Goal: Information Seeking & Learning: Check status

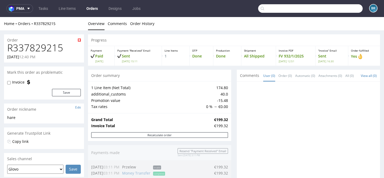
click at [337, 10] on input "text" at bounding box center [310, 8] width 105 height 9
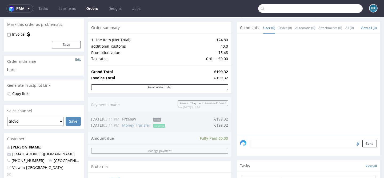
scroll to position [109, 0]
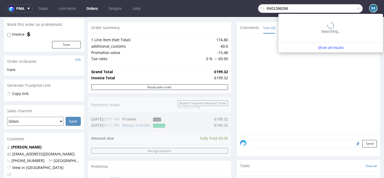
type input "R401396268"
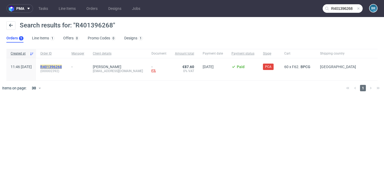
click at [58, 68] on mark "R401396268" at bounding box center [51, 67] width 22 height 4
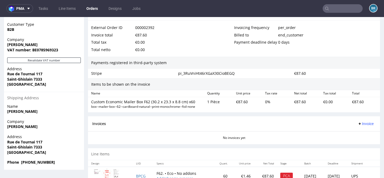
scroll to position [288, 0]
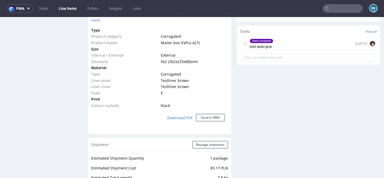
scroll to position [394, 0]
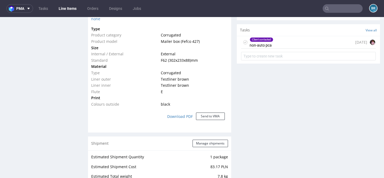
click at [282, 47] on div "Client contacted non-auto pca [DATE]" at bounding box center [308, 42] width 135 height 13
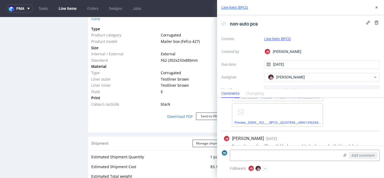
scroll to position [574, 0]
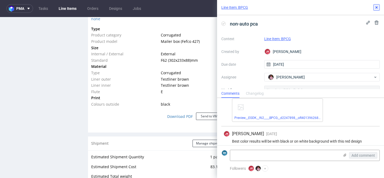
click at [376, 6] on icon at bounding box center [377, 7] width 4 height 4
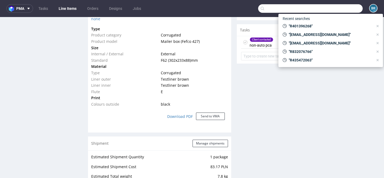
click at [338, 6] on input "text" at bounding box center [310, 8] width 105 height 9
paste input "[EMAIL_ADDRESS][DOMAIN_NAME]"
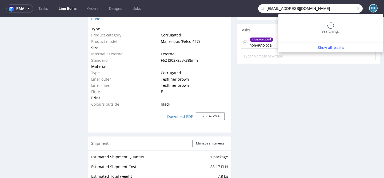
type input "[EMAIL_ADDRESS][DOMAIN_NAME]"
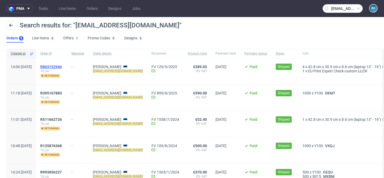
click at [62, 67] on span "R803152946" at bounding box center [51, 67] width 22 height 4
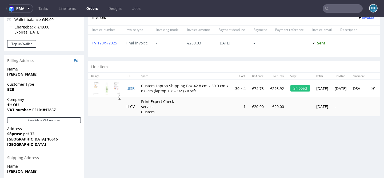
scroll to position [230, 0]
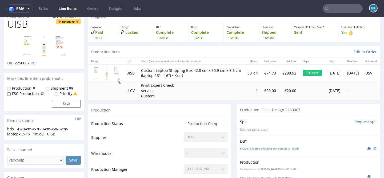
scroll to position [35, 0]
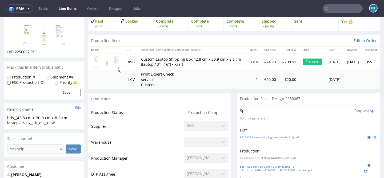
click at [333, 8] on input "text" at bounding box center [343, 8] width 40 height 9
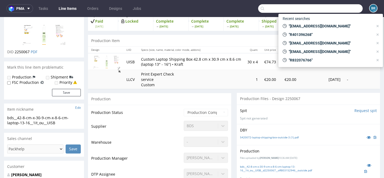
paste input "R056073669"
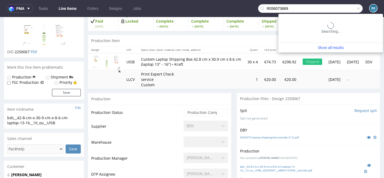
type input "R056073669"
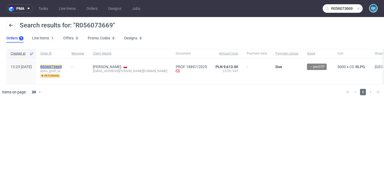
click at [62, 67] on mark "R056073669" at bounding box center [51, 67] width 22 height 4
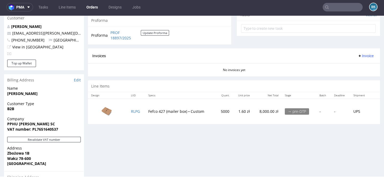
scroll to position [273, 0]
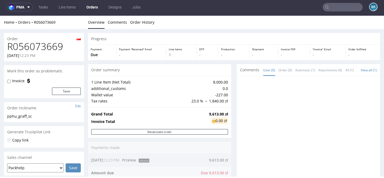
click at [53, 45] on h1 "R056073669" at bounding box center [44, 46] width 74 height 11
copy h1 "R056073669"
click at [332, 8] on input "text" at bounding box center [343, 7] width 40 height 9
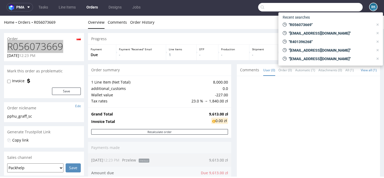
paste input "[EMAIL_ADDRESS][DOMAIN_NAME]"
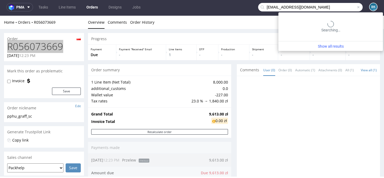
type input "[EMAIL_ADDRESS][DOMAIN_NAME]"
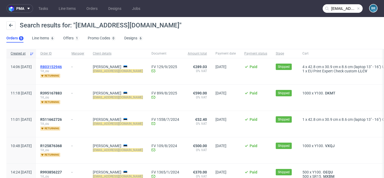
click at [62, 68] on span "R803152946" at bounding box center [51, 67] width 22 height 4
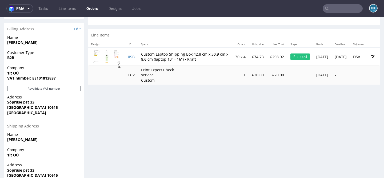
scroll to position [288, 0]
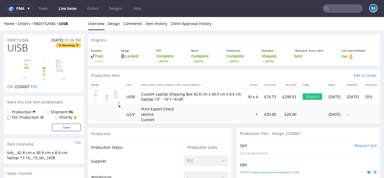
click at [150, 46] on div "Design Locked" at bounding box center [135, 56] width 35 height 20
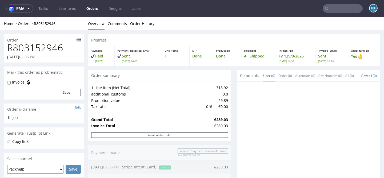
scroll to position [288, 0]
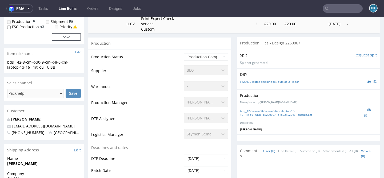
scroll to position [99, 0]
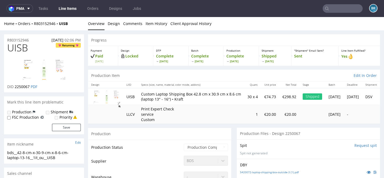
click at [334, 7] on input "text" at bounding box center [343, 8] width 40 height 9
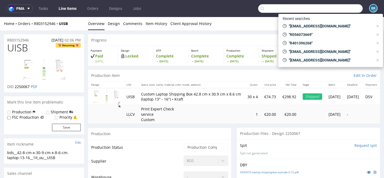
paste input "[EMAIL_ADDRESS][DOMAIN_NAME]"
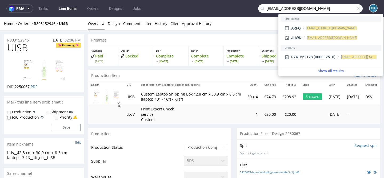
type input "[EMAIL_ADDRESS][DOMAIN_NAME]"
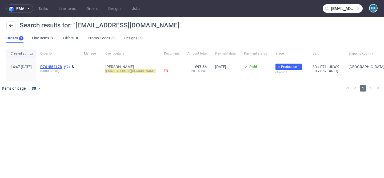
click at [62, 65] on span "R741552178" at bounding box center [51, 67] width 22 height 4
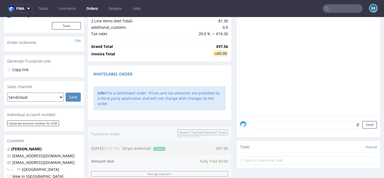
scroll to position [96, 0]
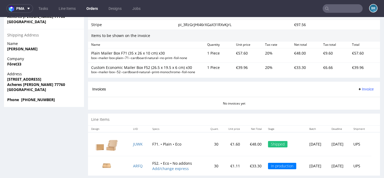
scroll to position [328, 0]
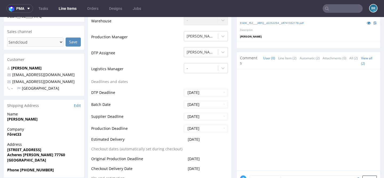
scroll to position [152, 0]
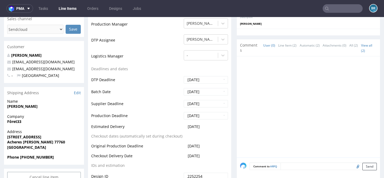
click at [336, 10] on input "text" at bounding box center [343, 8] width 40 height 9
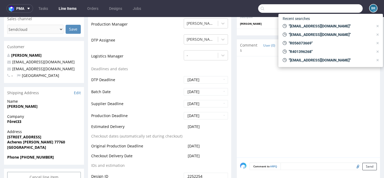
paste input "[PERSON_NAME][EMAIL_ADDRESS][DOMAIN_NAME]"
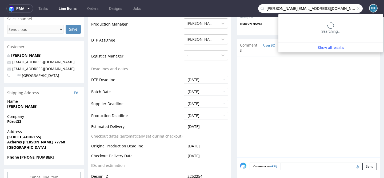
type input "[PERSON_NAME][EMAIL_ADDRESS][DOMAIN_NAME]"
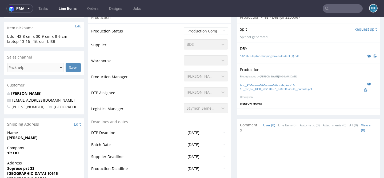
scroll to position [116, 0]
